Goal: Task Accomplishment & Management: Manage account settings

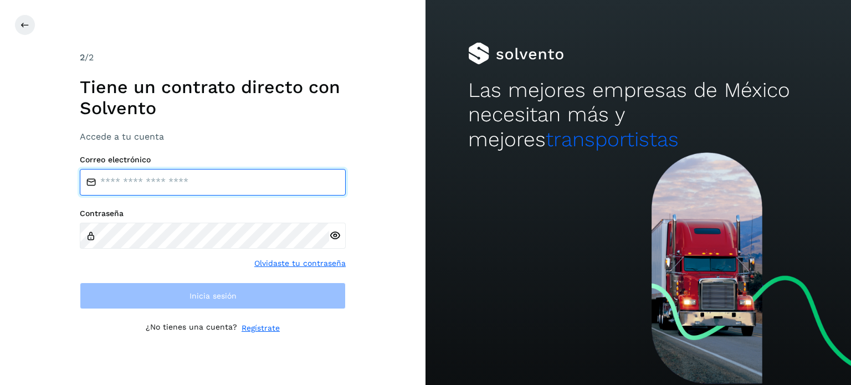
type input "**********"
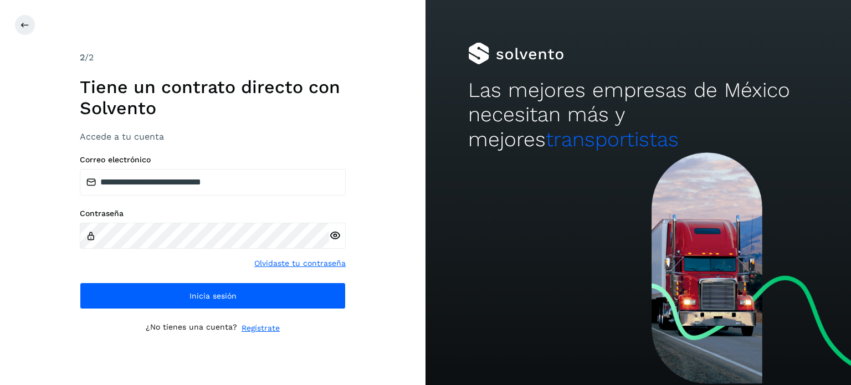
click at [69, 335] on div "**********" at bounding box center [212, 192] width 425 height 385
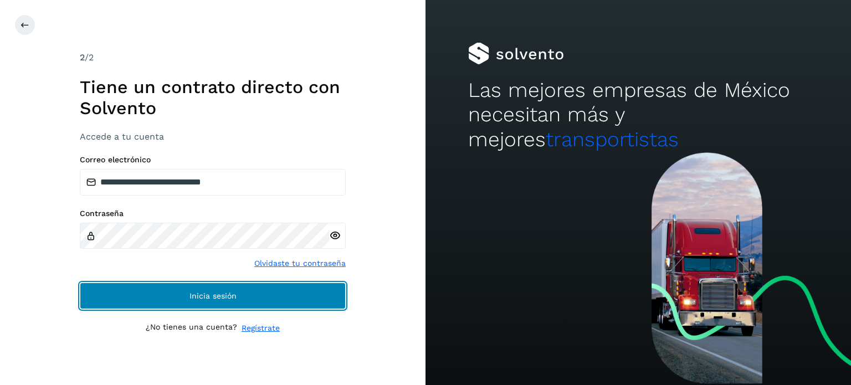
click at [110, 299] on button "Inicia sesión" at bounding box center [213, 296] width 266 height 27
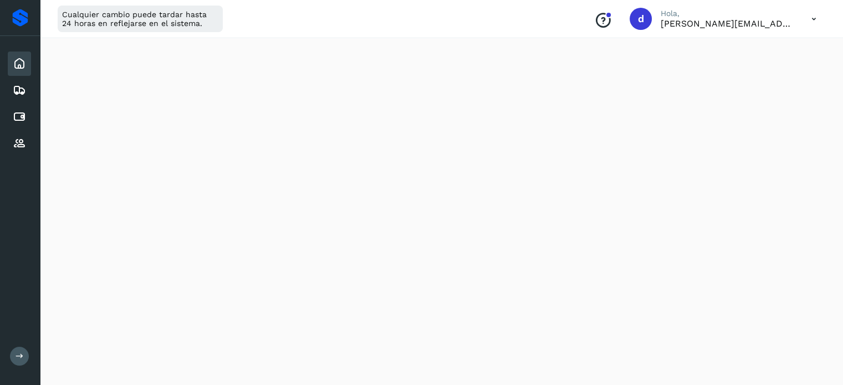
scroll to position [274, 0]
